Goal: Information Seeking & Learning: Understand process/instructions

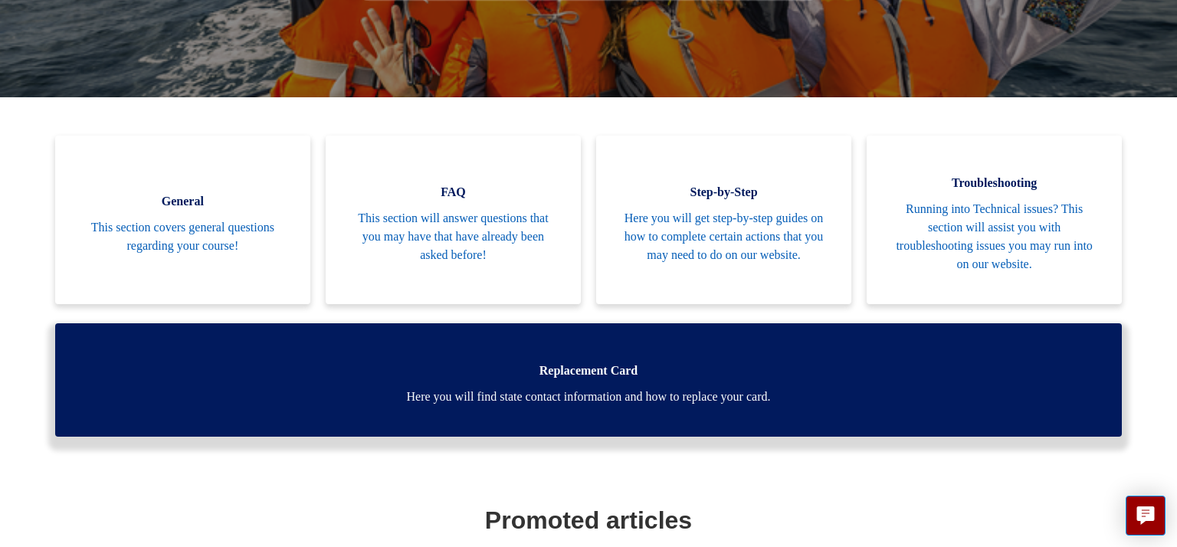
scroll to position [306, 0]
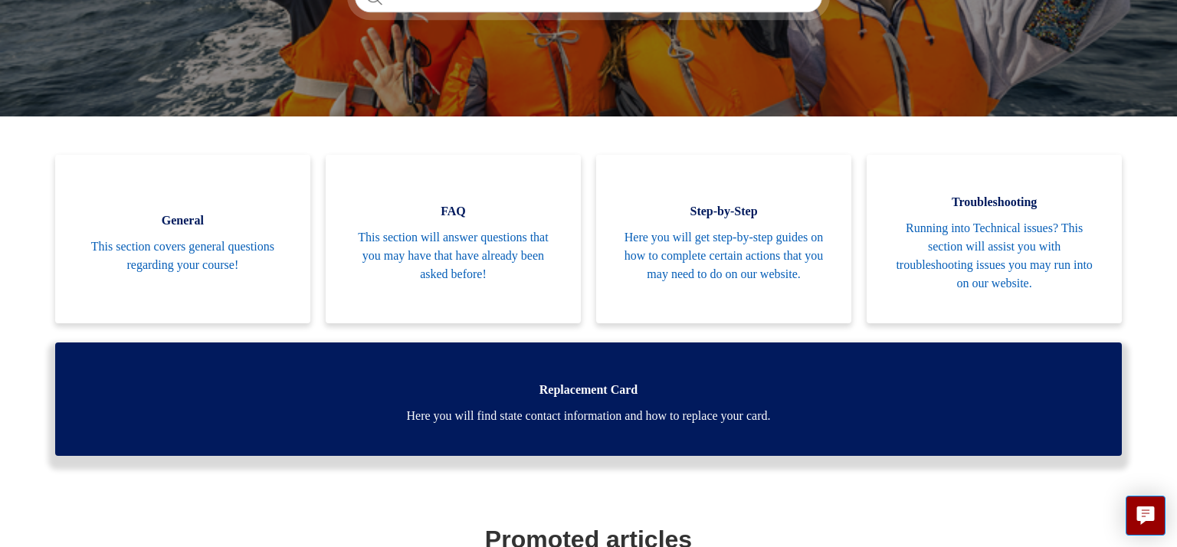
click at [703, 407] on span "Here you will find state contact information and how to replace your card." at bounding box center [588, 416] width 1021 height 18
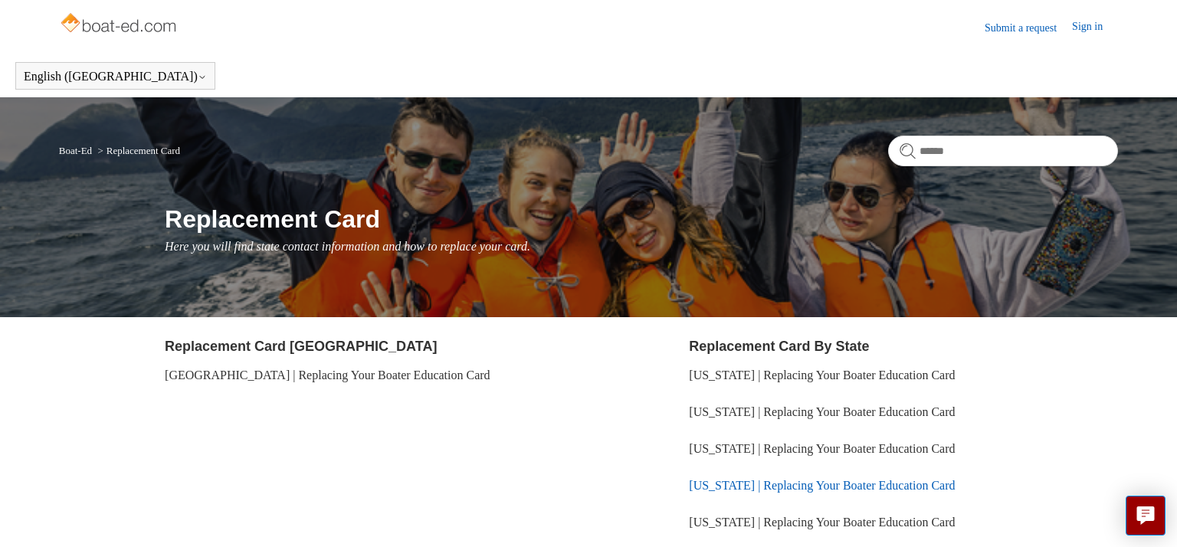
click at [919, 489] on link "[US_STATE] | Replacing Your Boater Education Card" at bounding box center [822, 485] width 266 height 13
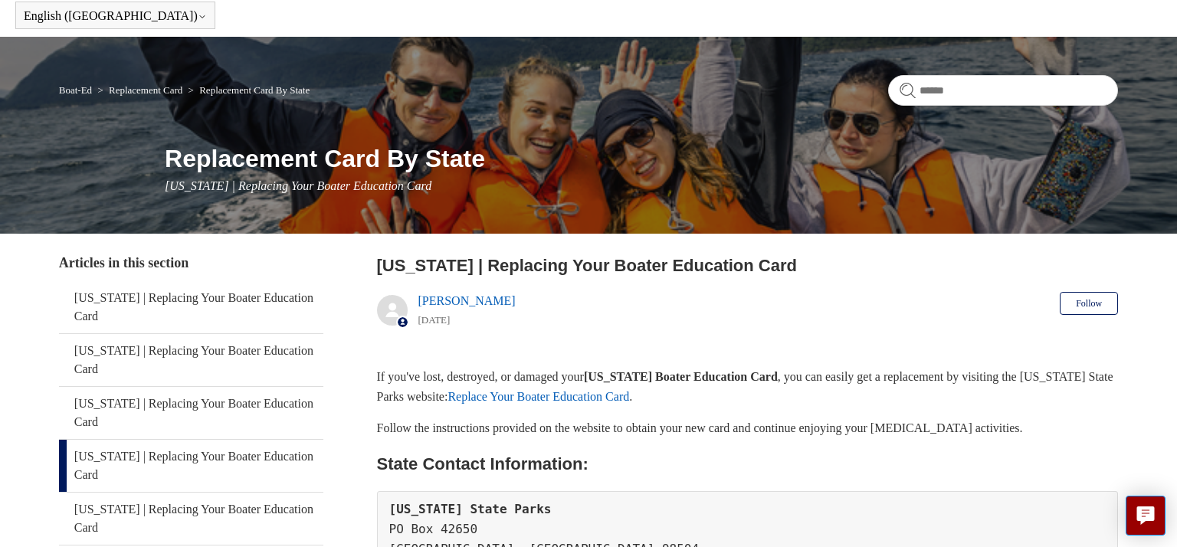
scroll to position [230, 0]
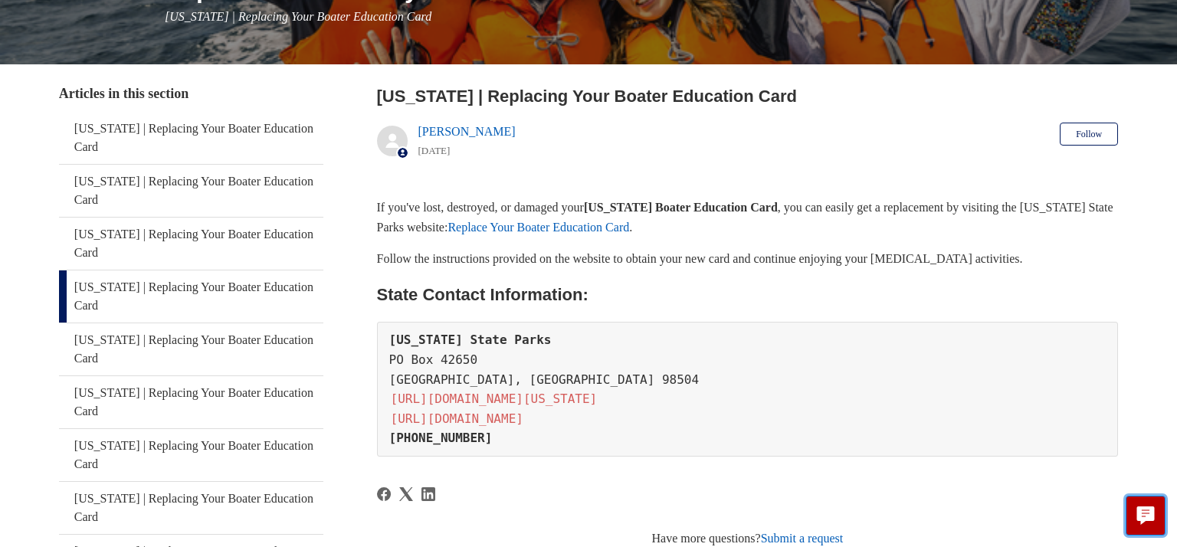
click at [1137, 508] on button "Live chat" at bounding box center [1146, 516] width 40 height 40
click at [713, 444] on pre "Washington State Parks PO Box 42650 Olympia, WA 98504 http://parks.state.wa.us/…" at bounding box center [748, 389] width 742 height 135
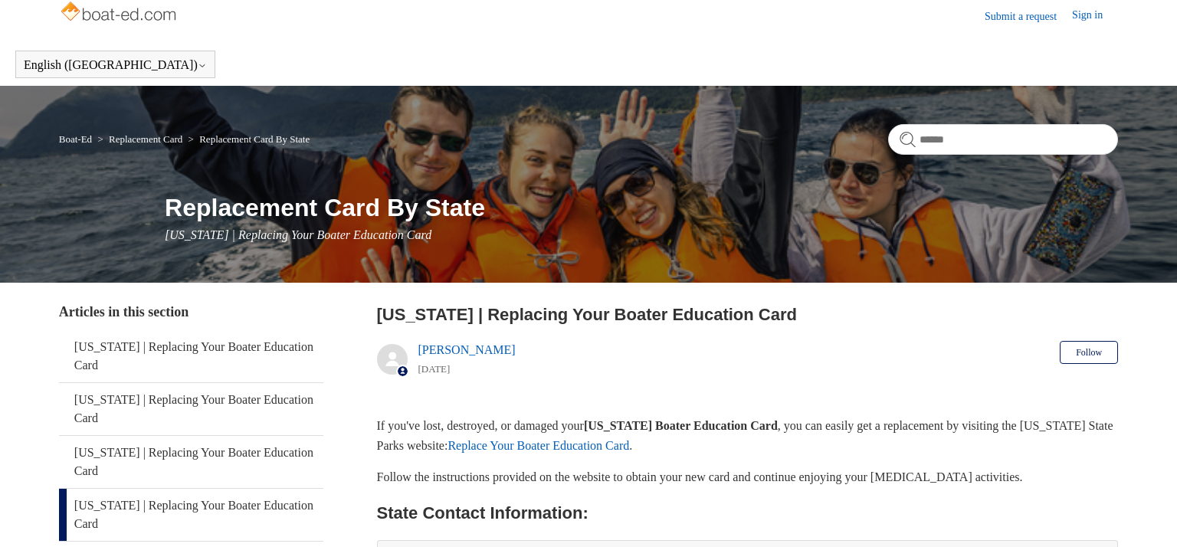
scroll to position [0, 0]
